Goal: Task Accomplishment & Management: Complete application form

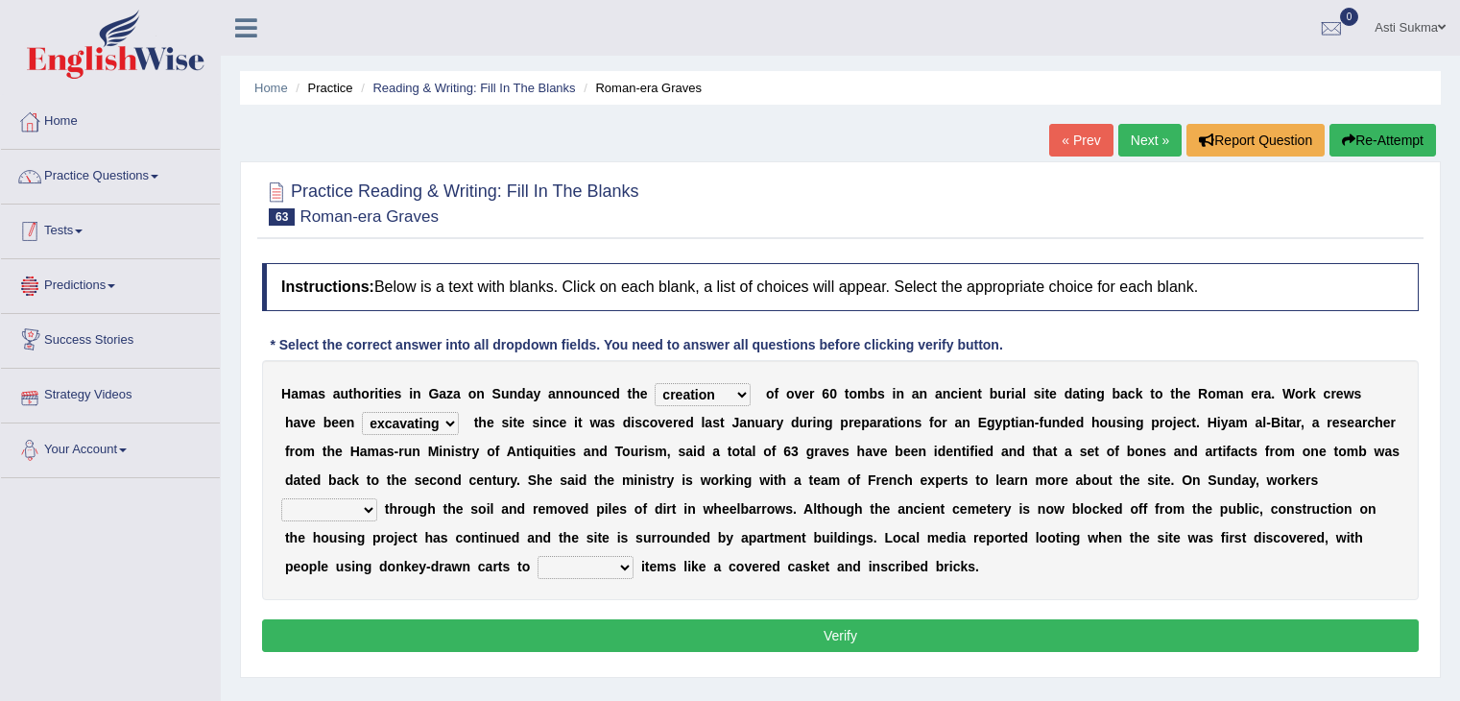
select select "creation"
select select "excavating"
drag, startPoint x: 0, startPoint y: 0, endPoint x: 112, endPoint y: 198, distance: 227.3
click at [112, 198] on li "Practice Questions Speaking Practice Read Aloud Repeat Sentence Describe Image …" at bounding box center [110, 177] width 219 height 55
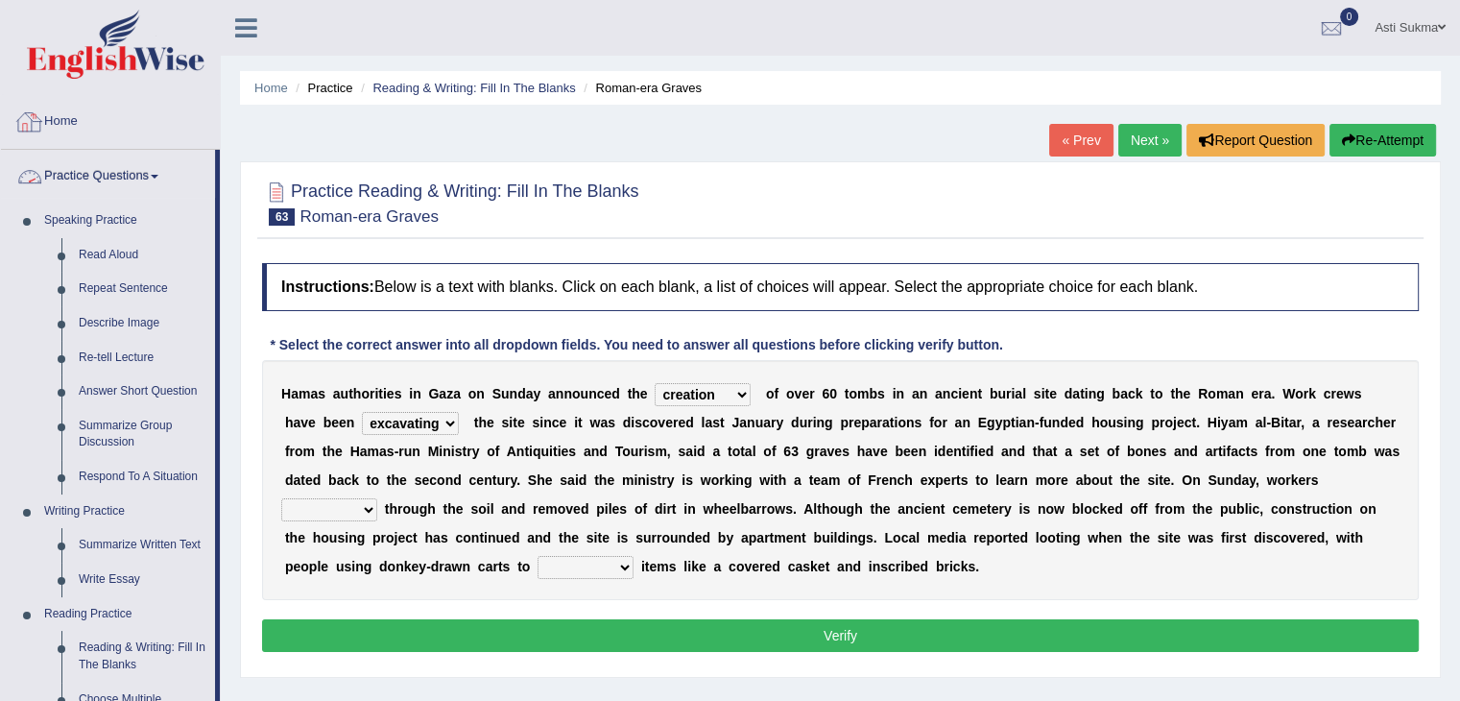
click at [133, 180] on link "Practice Questions" at bounding box center [108, 174] width 214 height 48
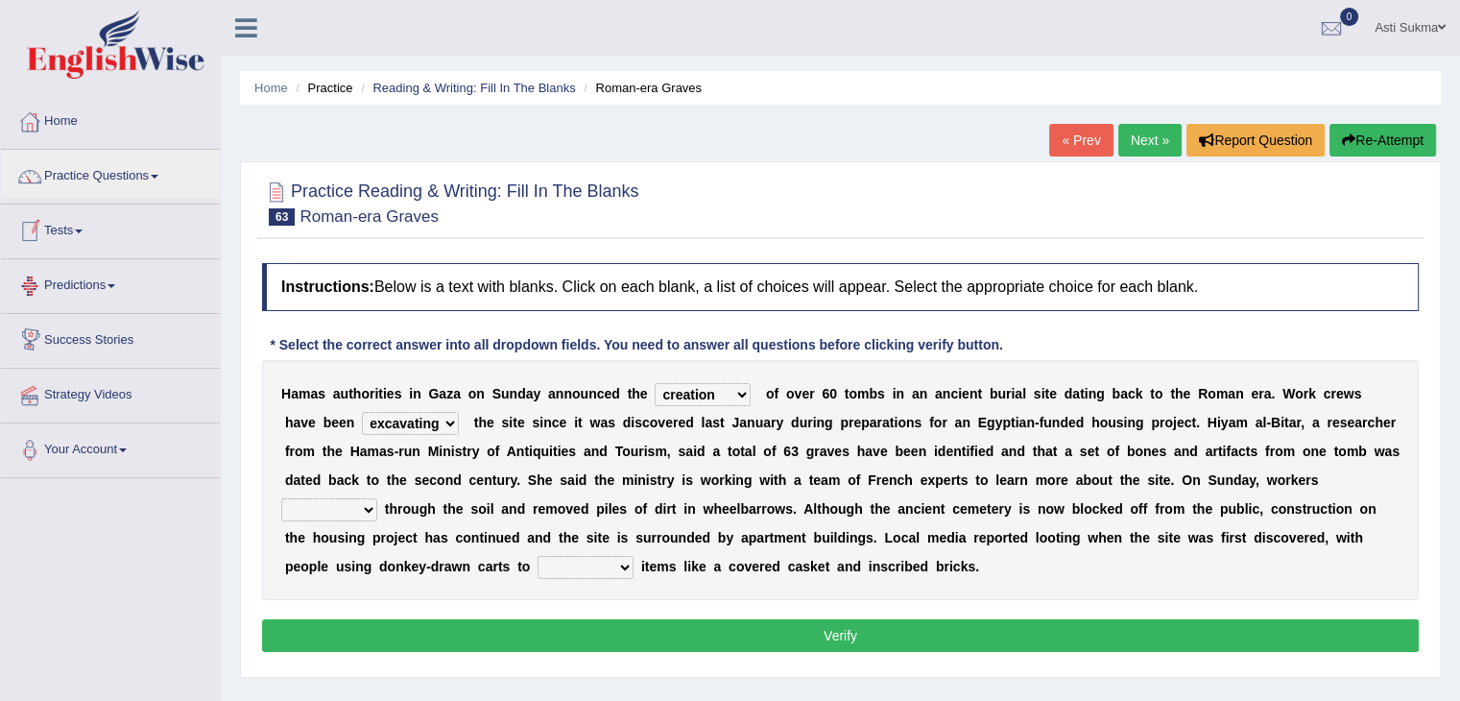
click at [75, 228] on link "Tests" at bounding box center [110, 228] width 219 height 48
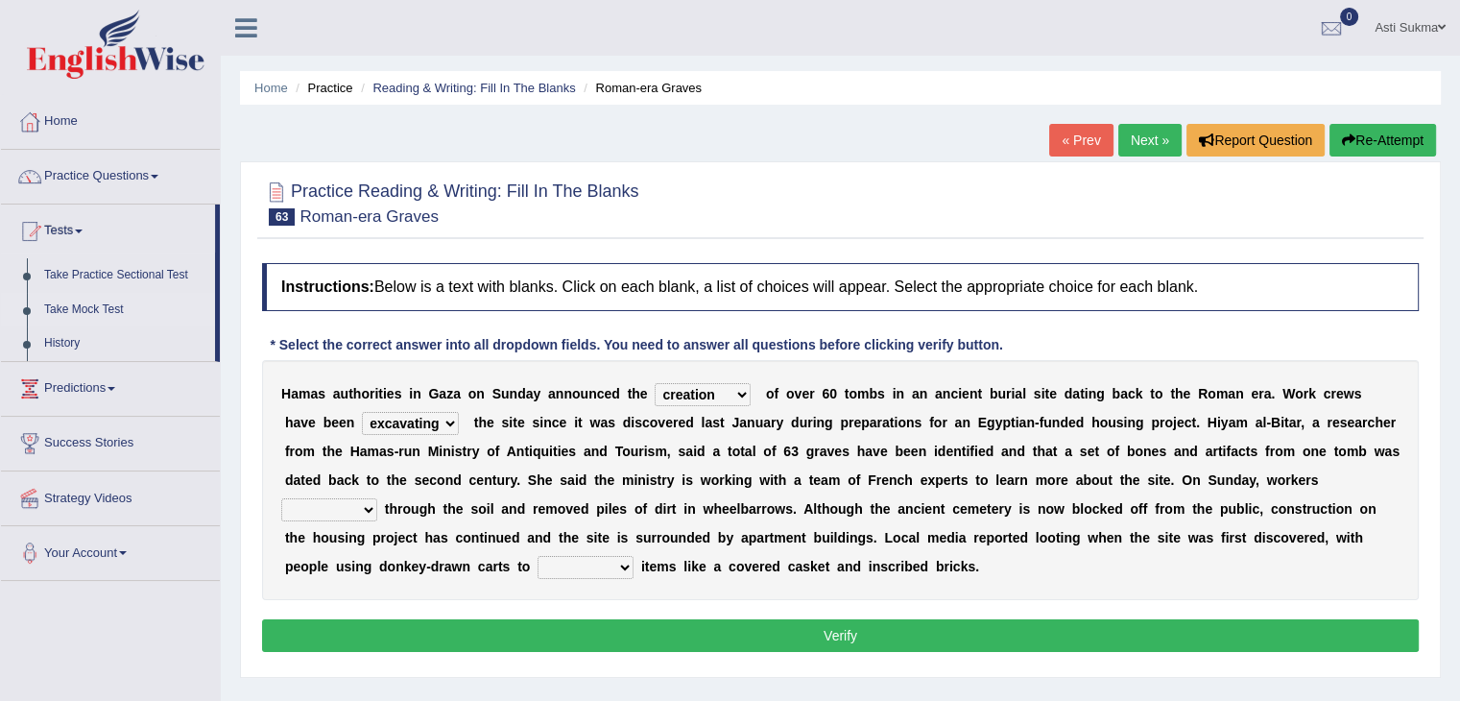
click at [107, 301] on link "Take Mock Test" at bounding box center [125, 310] width 179 height 35
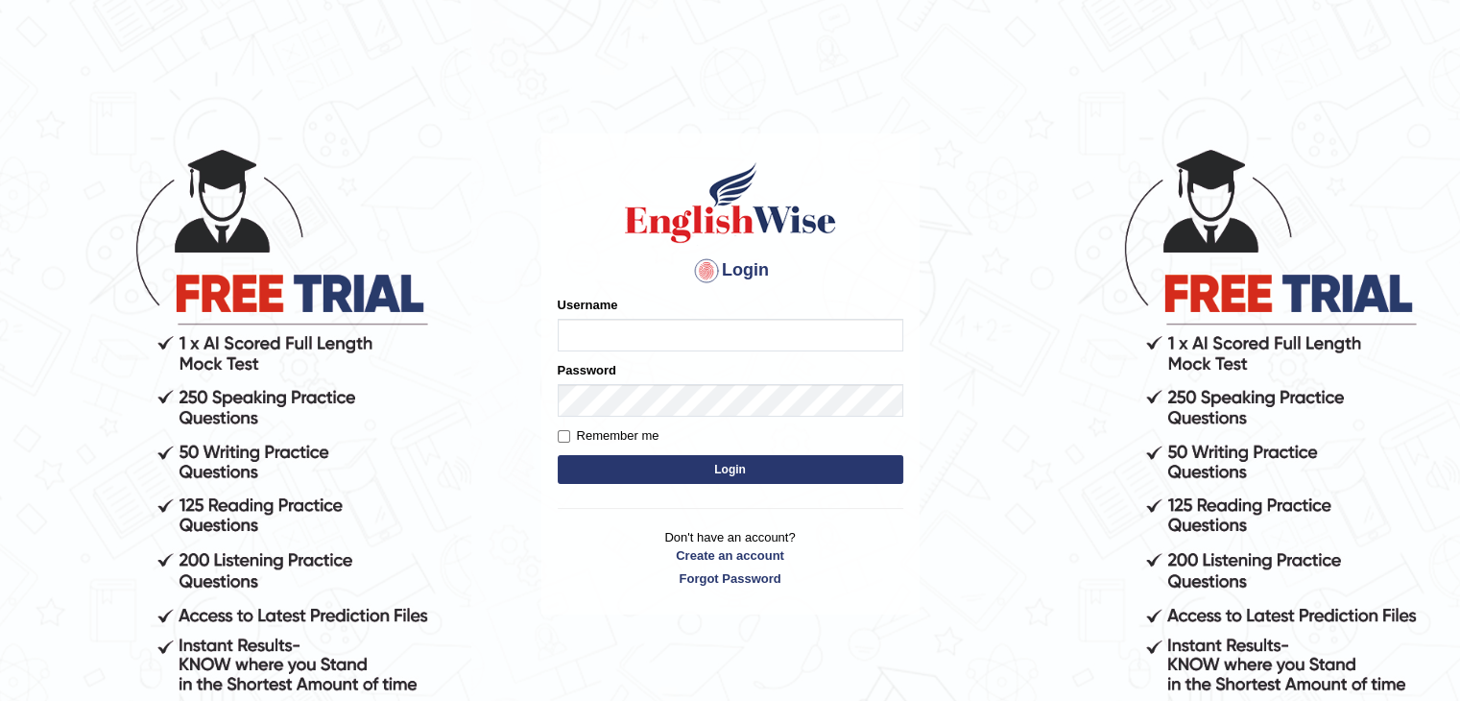
type input "AstiS"
click at [664, 480] on button "Login" at bounding box center [730, 469] width 345 height 29
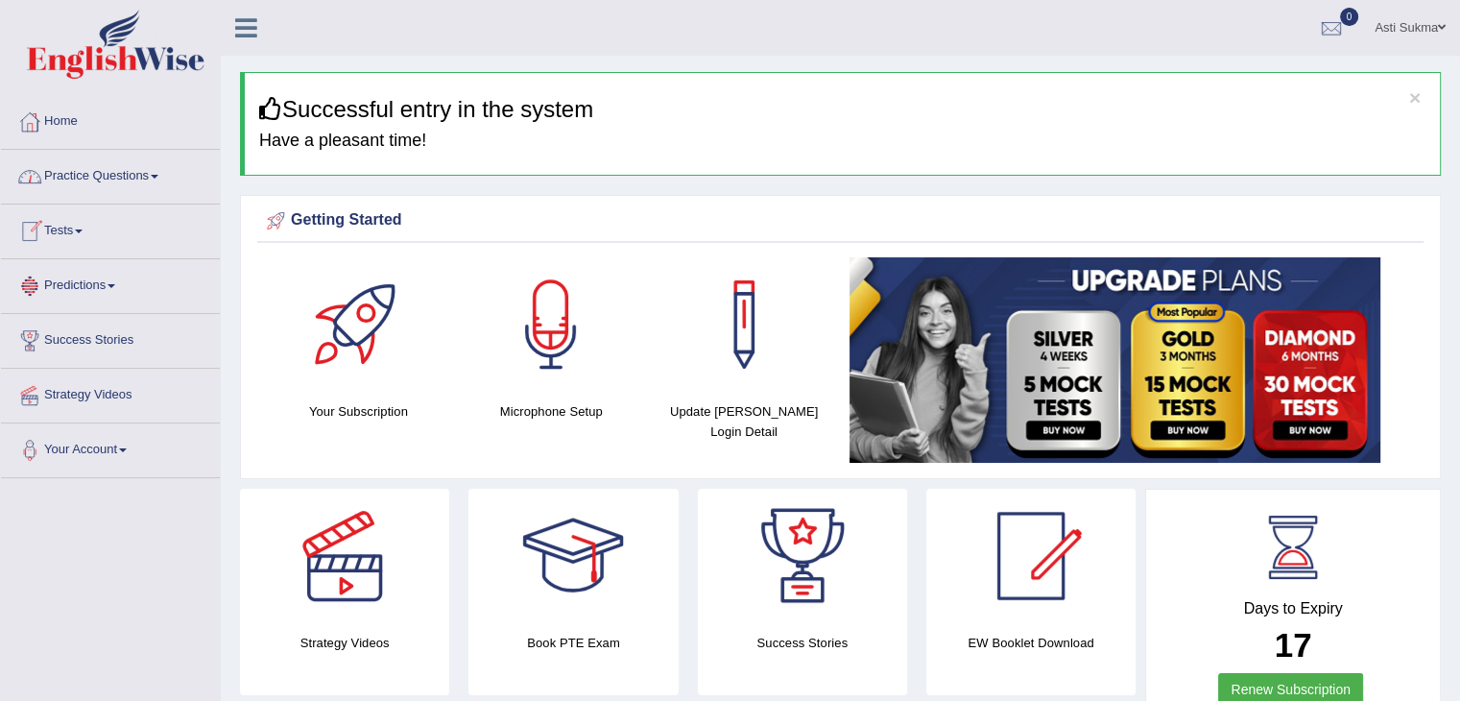
click at [105, 274] on link "Predictions" at bounding box center [110, 283] width 219 height 48
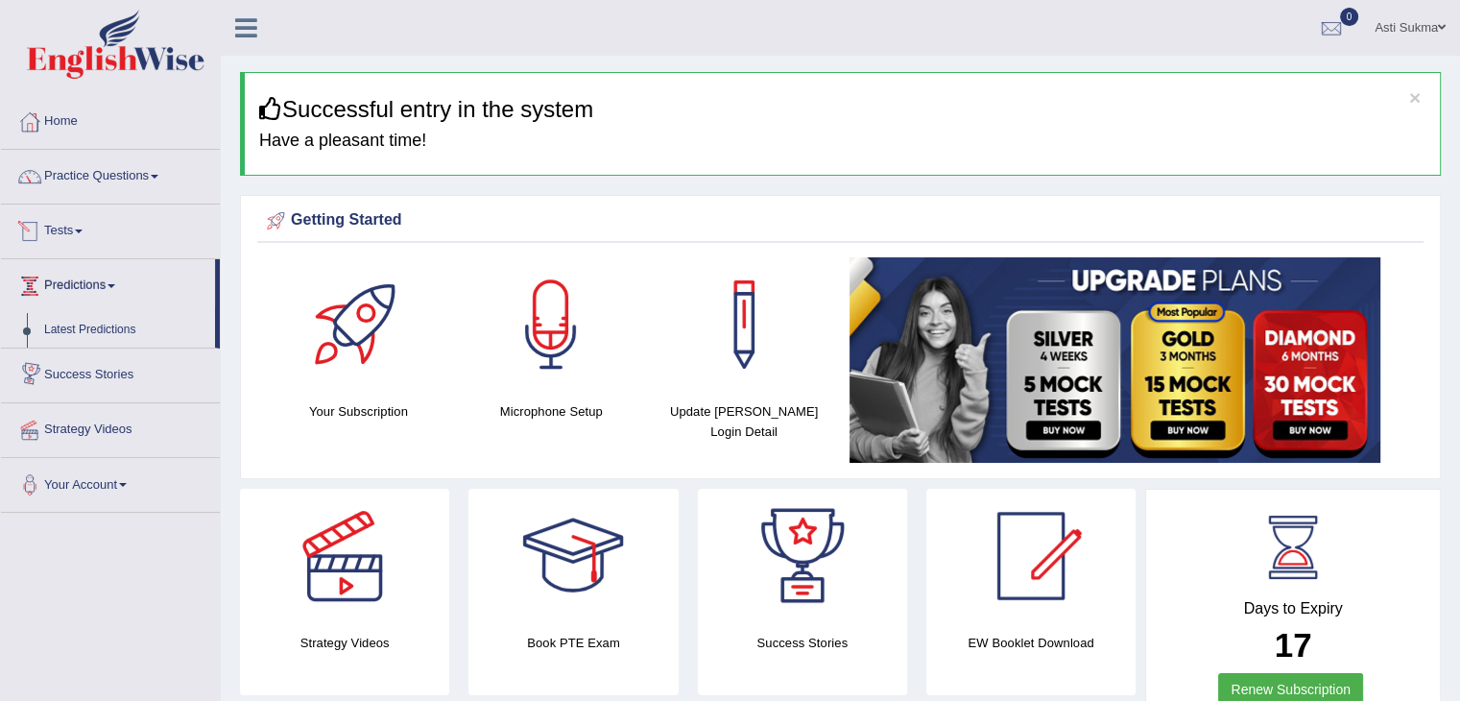
click at [86, 232] on link "Tests" at bounding box center [110, 228] width 219 height 48
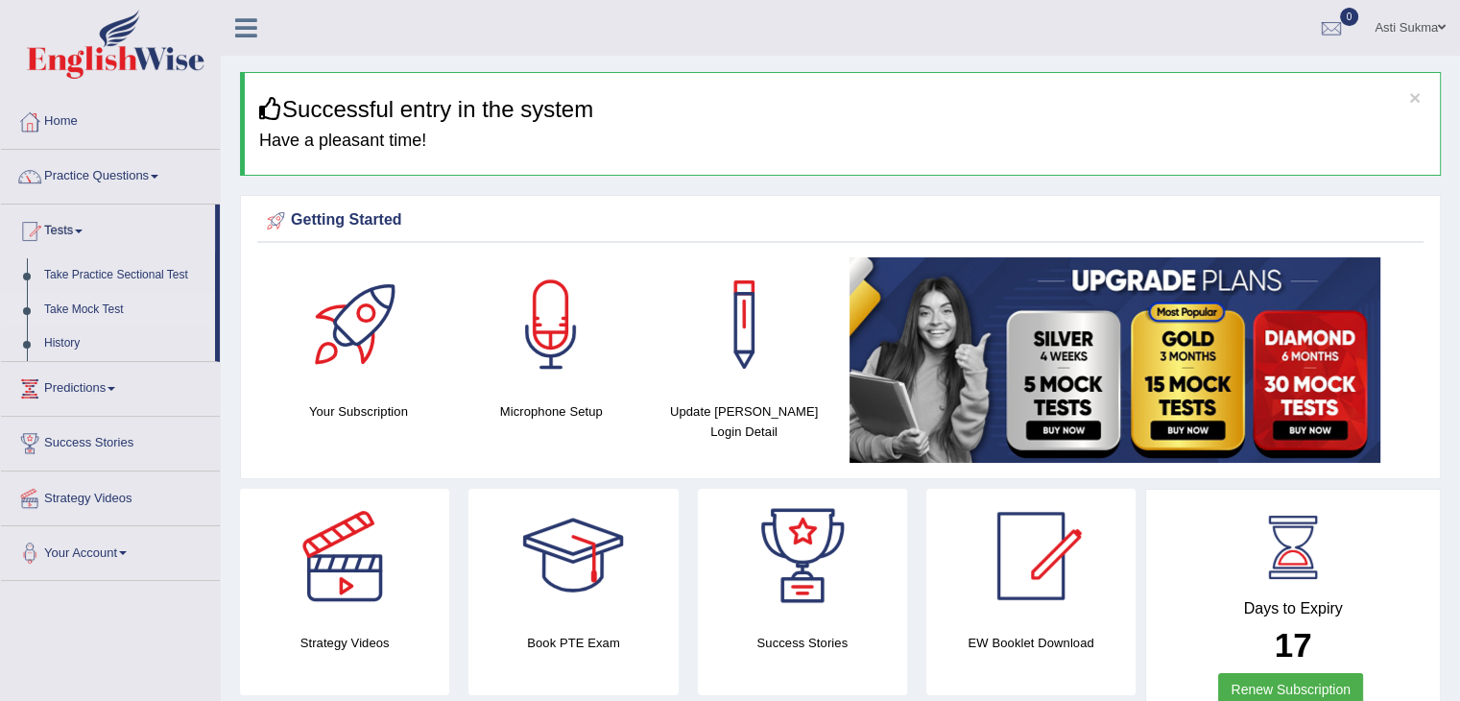
click at [115, 303] on link "Take Mock Test" at bounding box center [125, 310] width 179 height 35
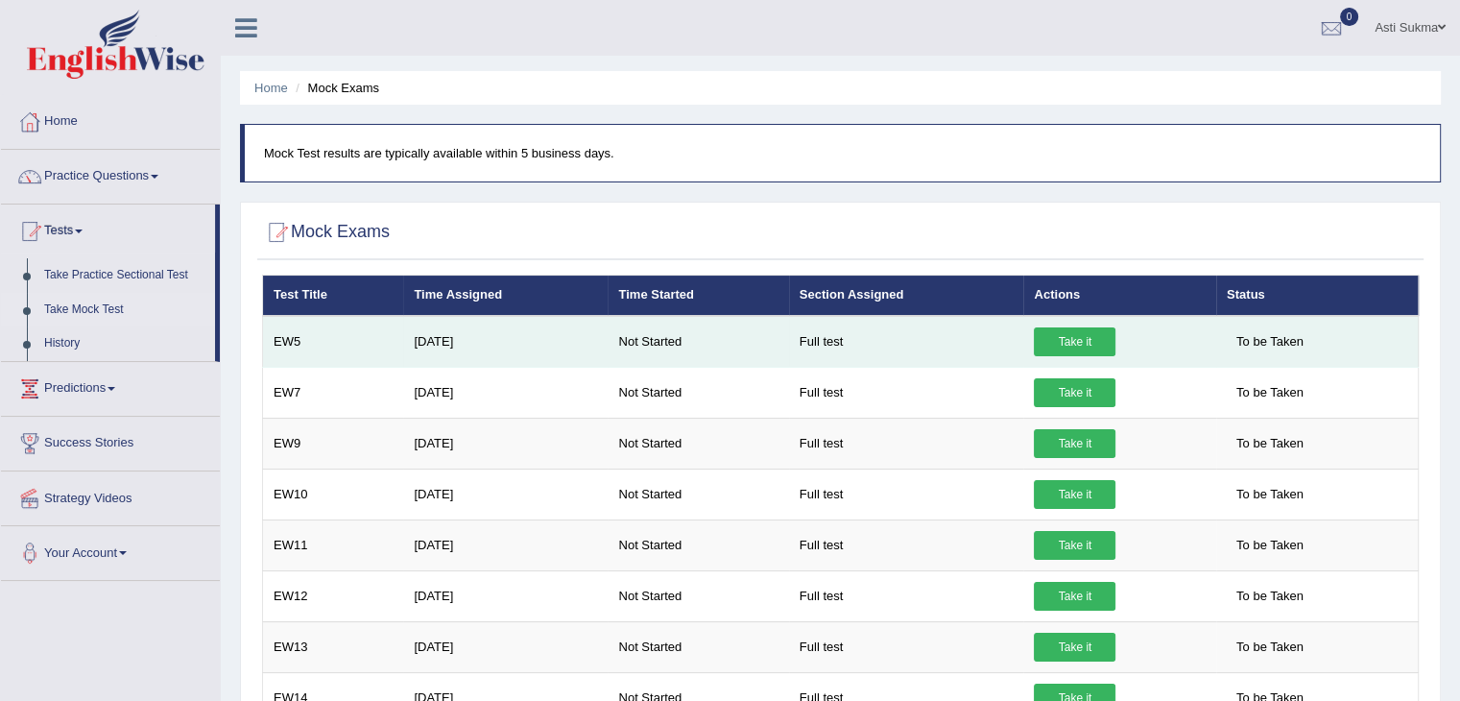
click at [1081, 349] on link "Take it" at bounding box center [1075, 341] width 82 height 29
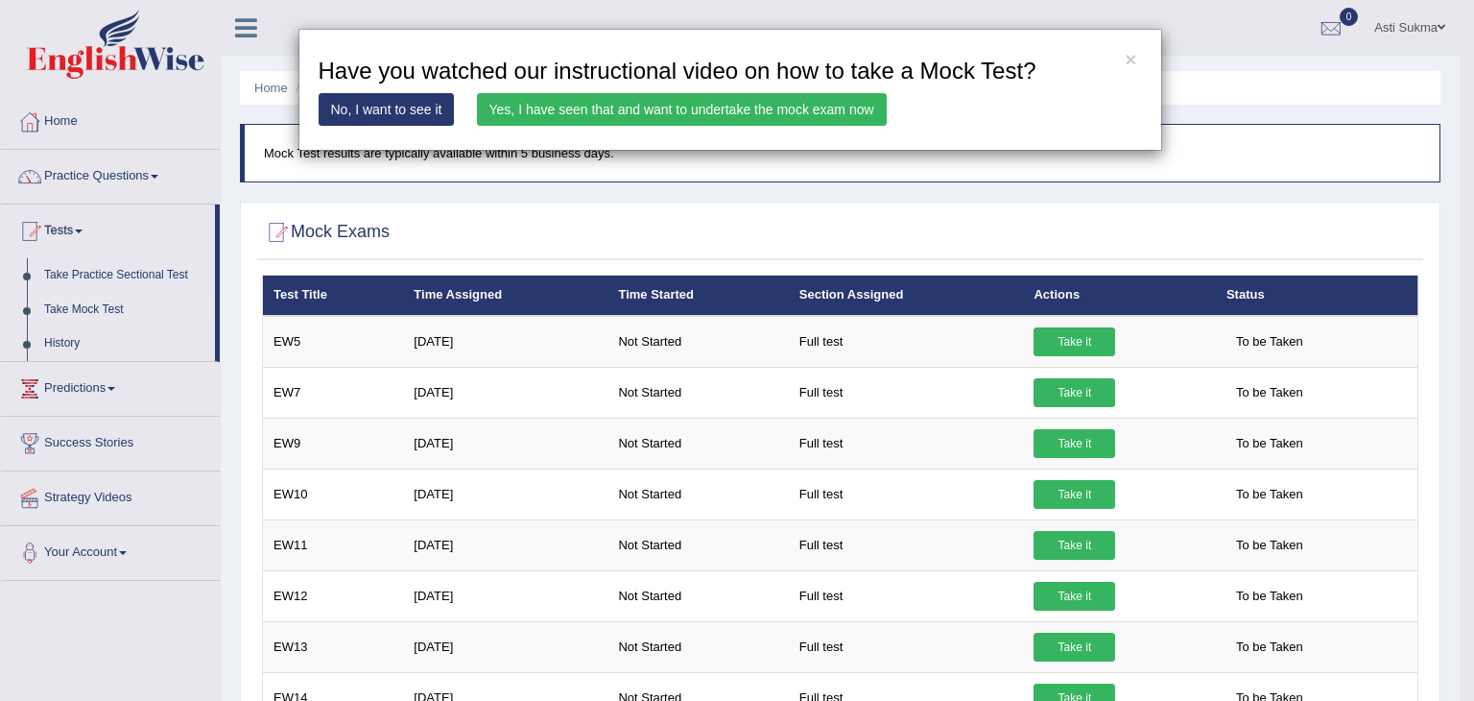
click at [775, 105] on link "Yes, I have seen that and want to undertake the mock exam now" at bounding box center [682, 109] width 410 height 33
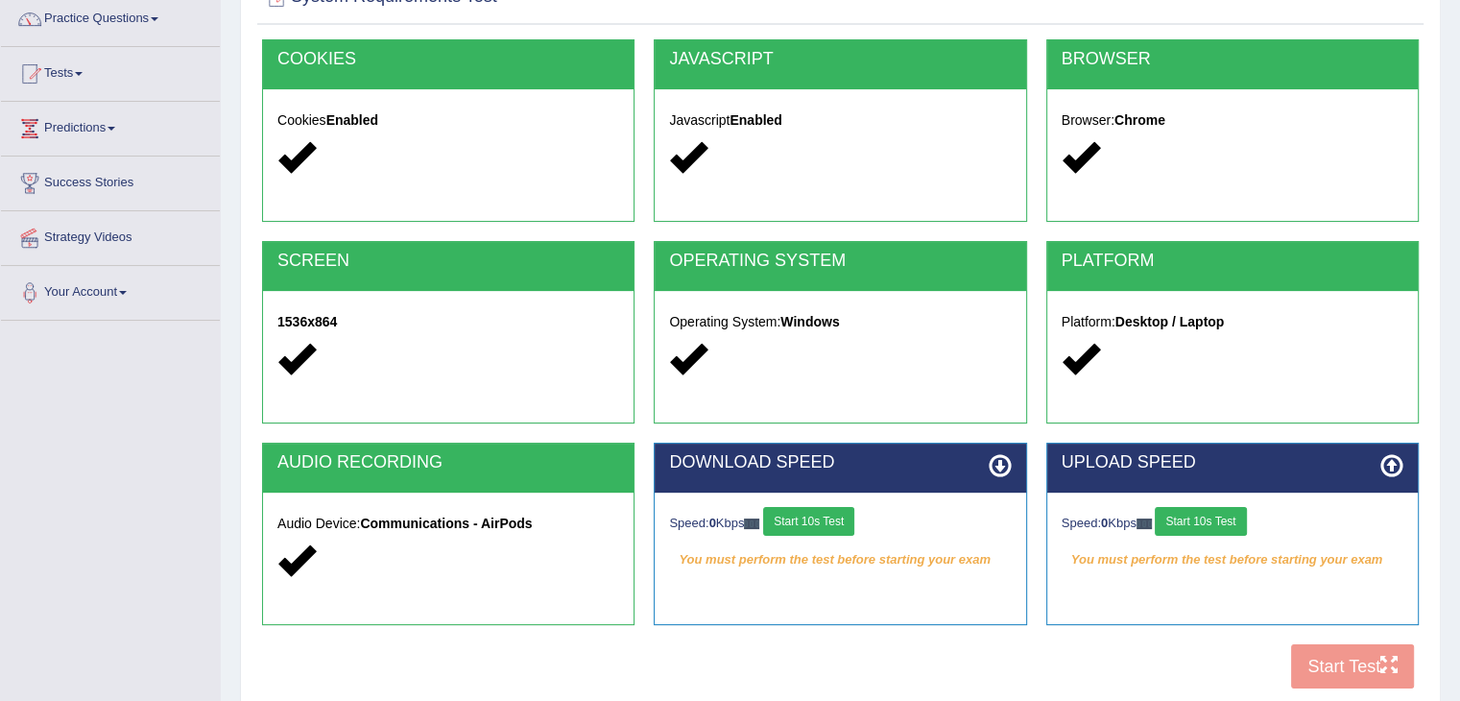
scroll to position [200, 0]
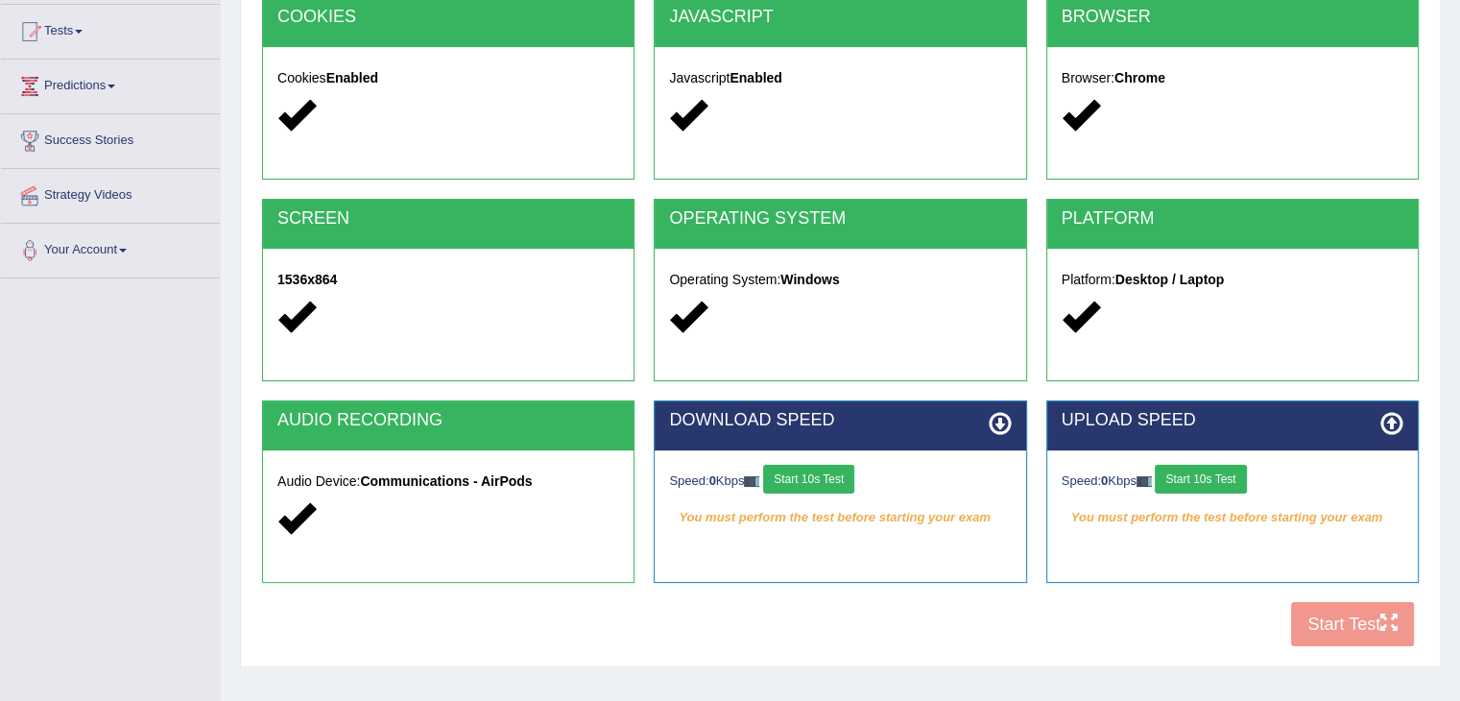
click at [842, 485] on button "Start 10s Test" at bounding box center [808, 478] width 91 height 29
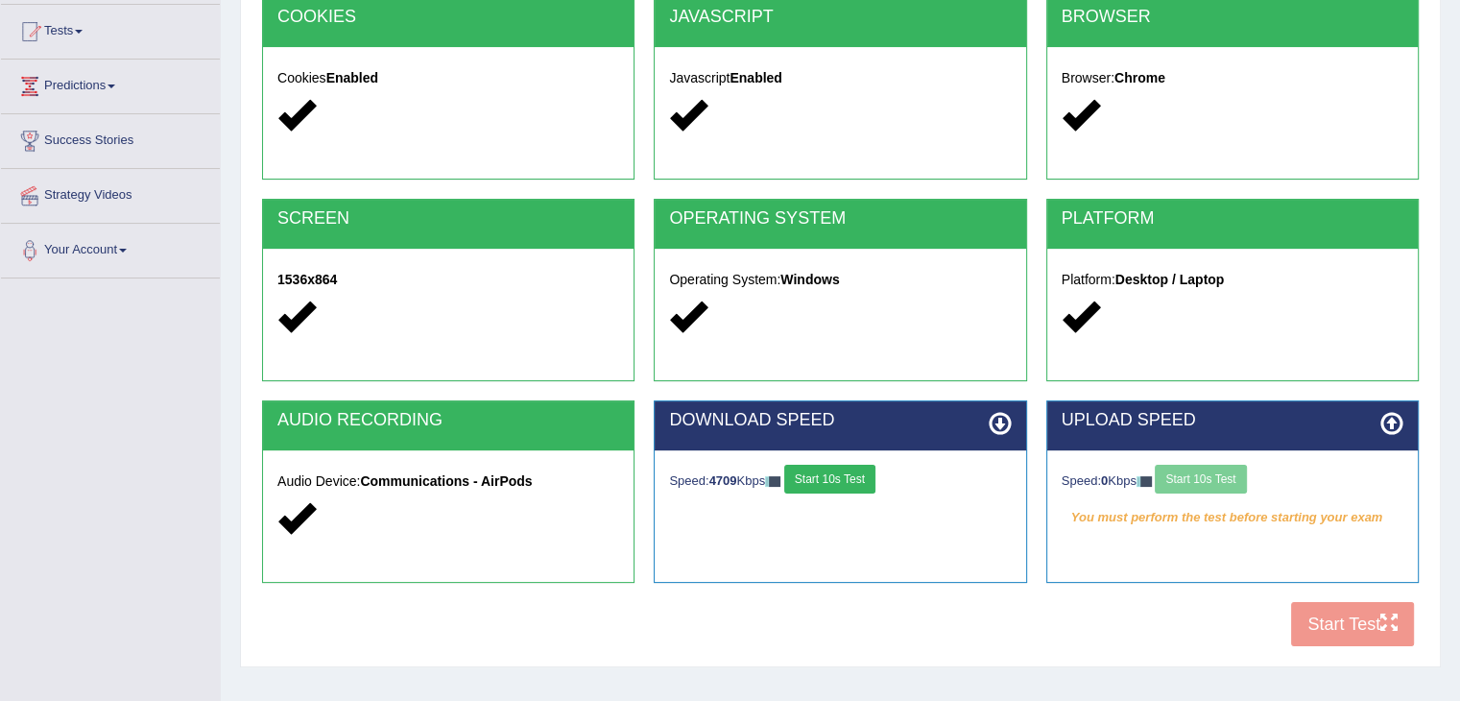
click at [1201, 482] on div "Speed: 0 Kbps Start 10s Test" at bounding box center [1232, 481] width 342 height 34
click at [1201, 482] on button "Start 10s Test" at bounding box center [1199, 478] width 91 height 29
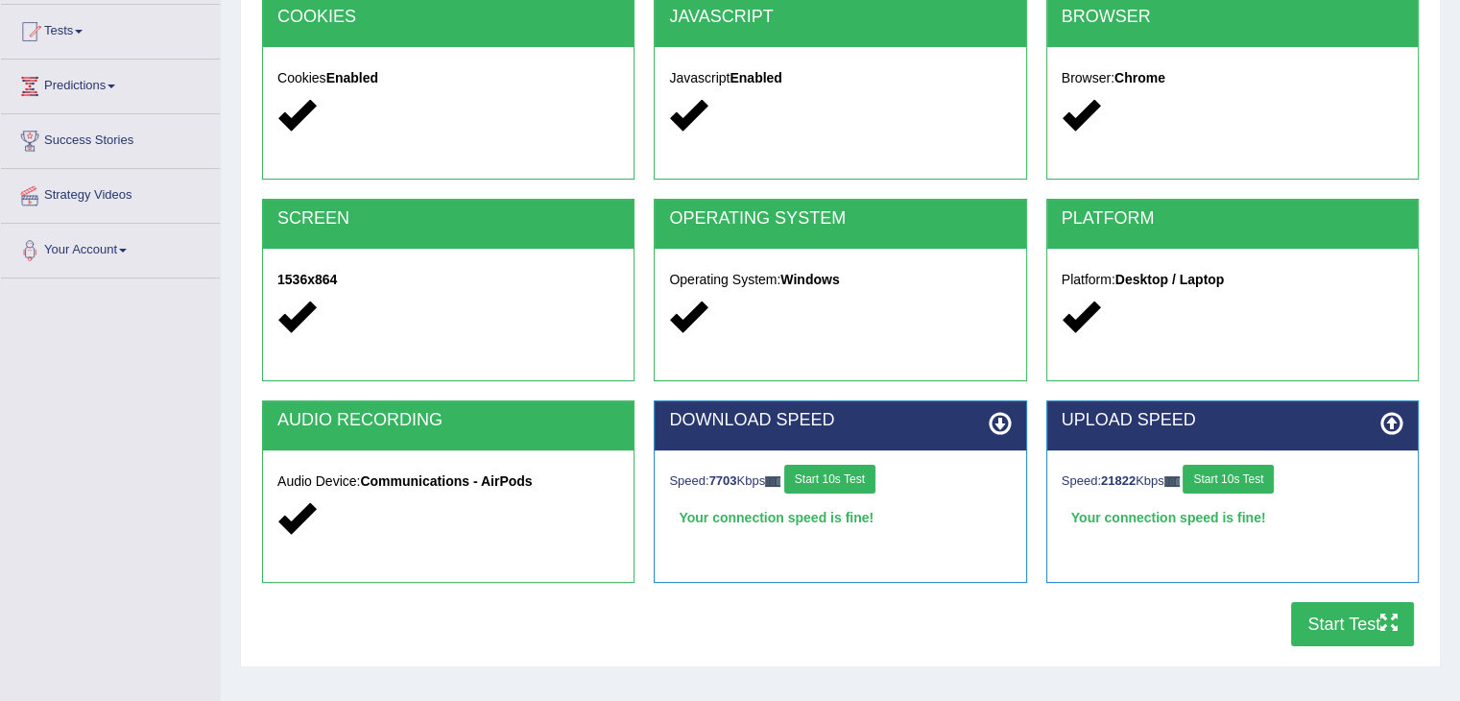
click at [1377, 636] on button "Start Test" at bounding box center [1352, 624] width 123 height 44
